Goal: Navigation & Orientation: Understand site structure

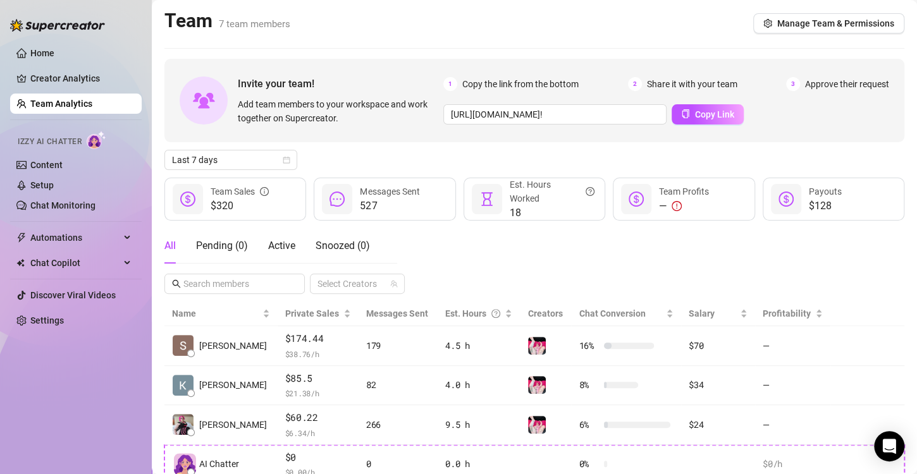
scroll to position [204, 0]
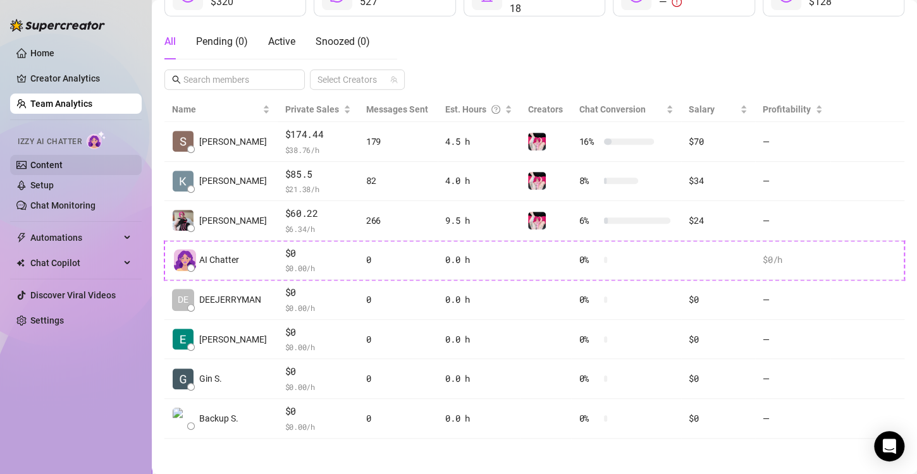
click at [43, 162] on link "Content" at bounding box center [46, 165] width 32 height 10
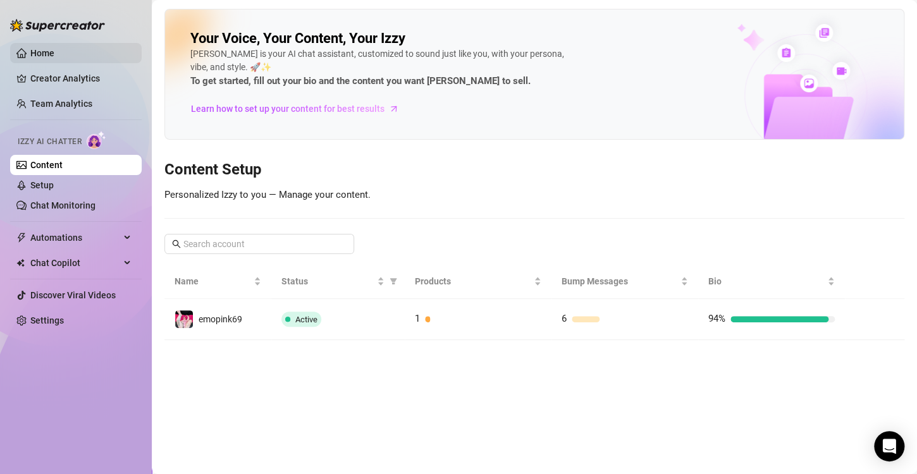
click at [47, 49] on link "Home" at bounding box center [42, 53] width 24 height 10
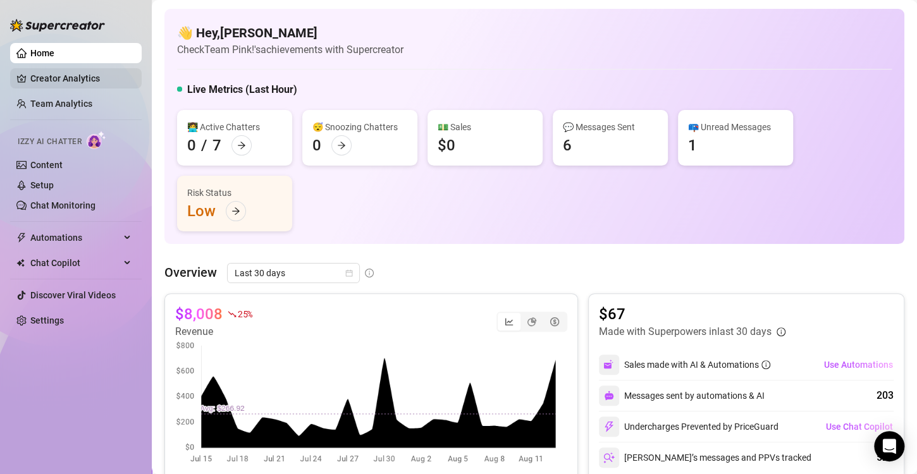
click at [66, 74] on link "Creator Analytics" at bounding box center [80, 78] width 101 height 20
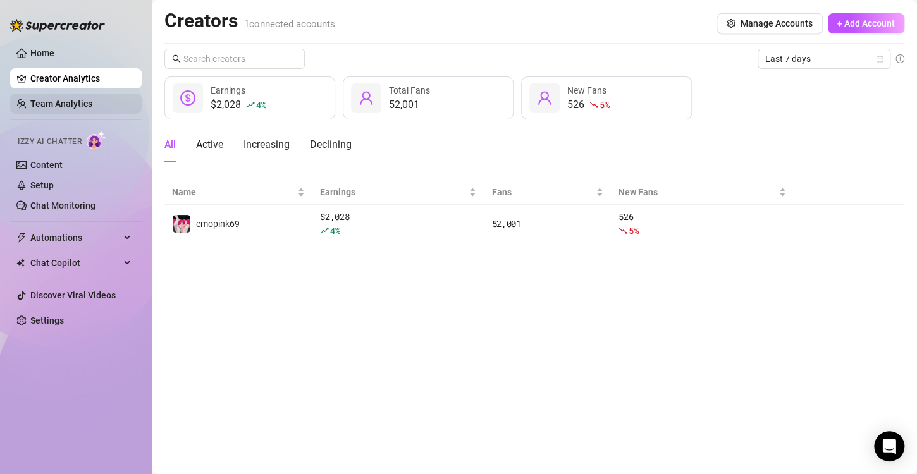
click at [52, 107] on link "Team Analytics" at bounding box center [61, 104] width 62 height 10
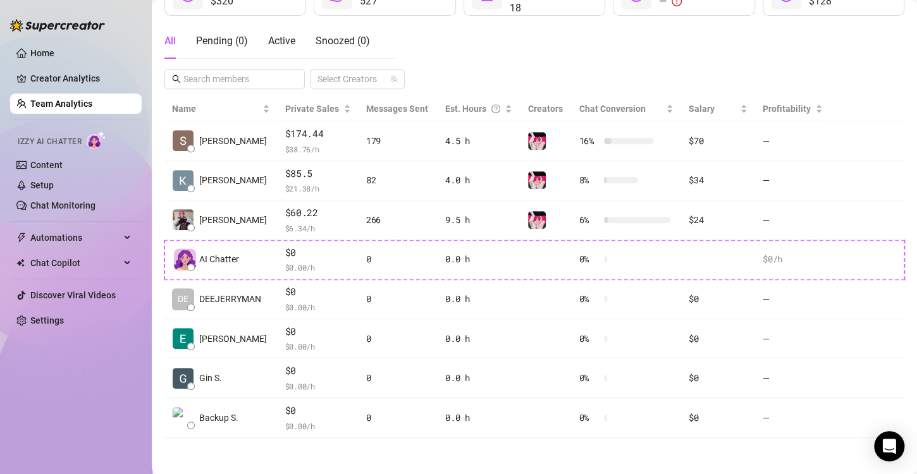
scroll to position [204, 0]
